Goal: Task Accomplishment & Management: Manage account settings

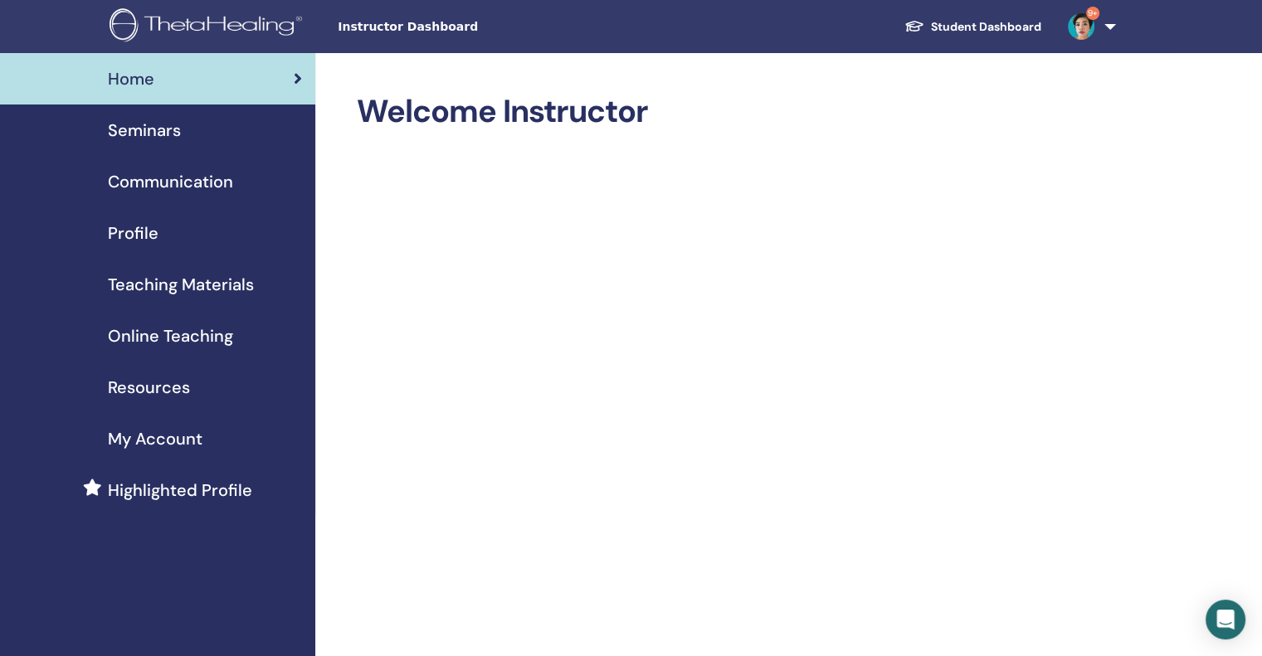
click at [204, 138] on div "Seminars" at bounding box center [157, 130] width 289 height 25
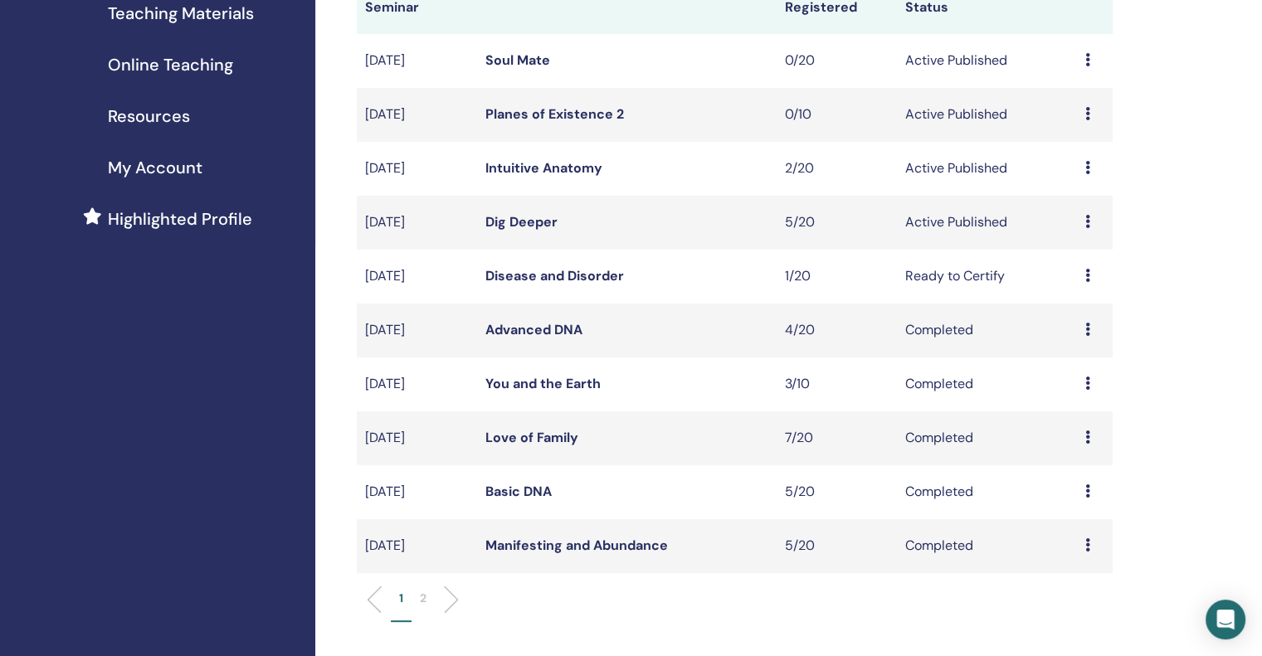
scroll to position [269, 0]
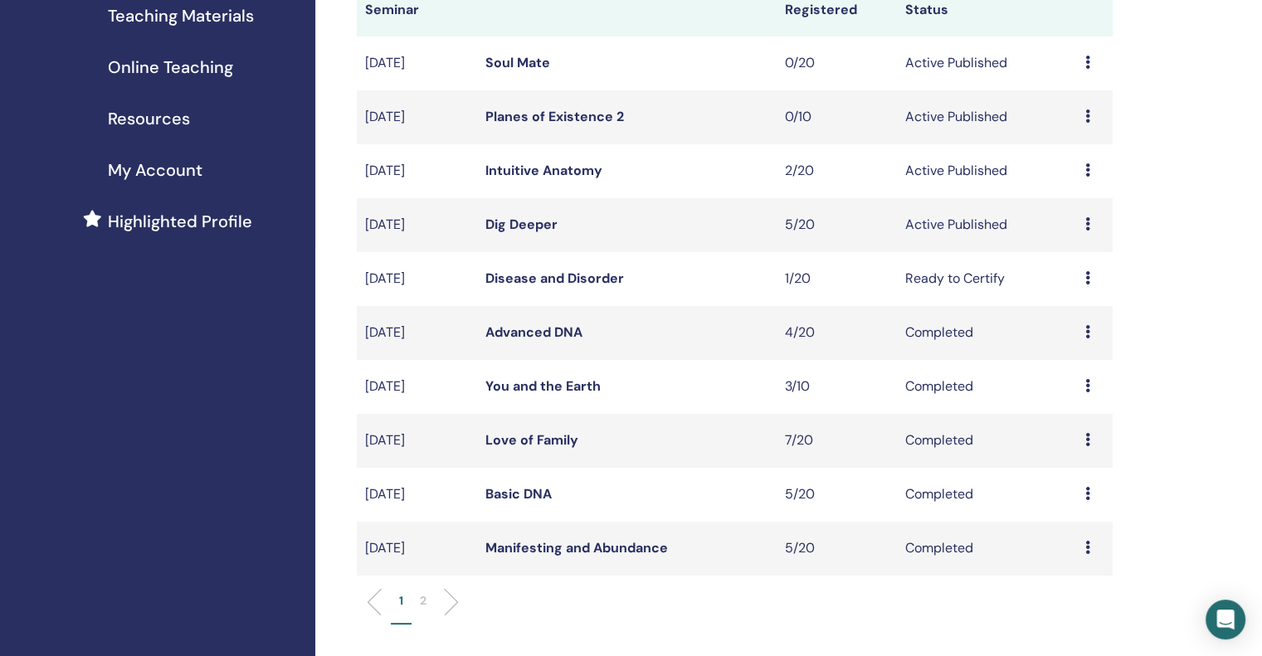
click at [1094, 228] on div "Preview Edit Attendees Cancel" at bounding box center [1094, 225] width 19 height 20
click at [1081, 292] on link "Attendees" at bounding box center [1081, 291] width 63 height 17
